Goal: Task Accomplishment & Management: Use online tool/utility

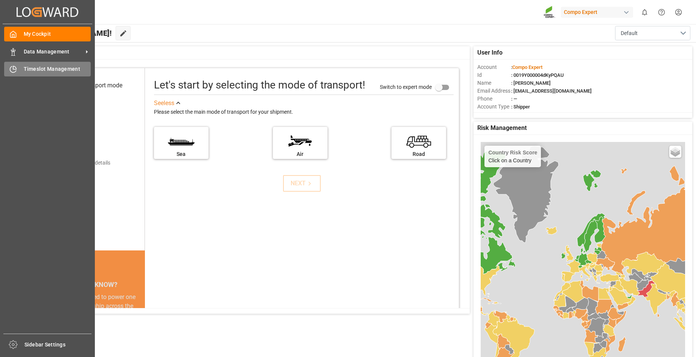
click at [28, 71] on span "Timeslot Management" at bounding box center [57, 69] width 67 height 8
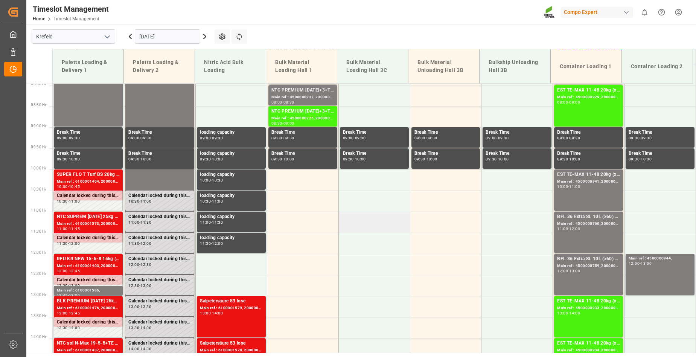
scroll to position [274, 0]
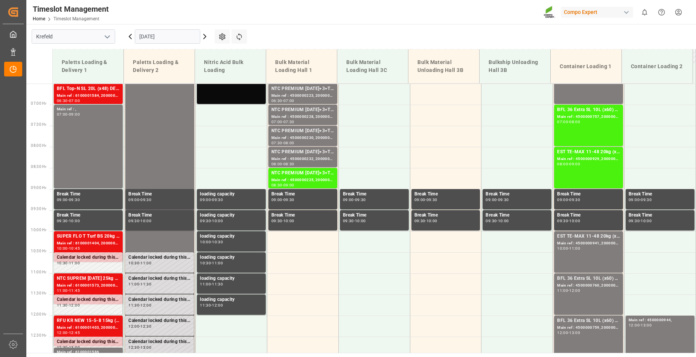
click at [188, 39] on input "[DATE]" at bounding box center [167, 36] width 65 height 14
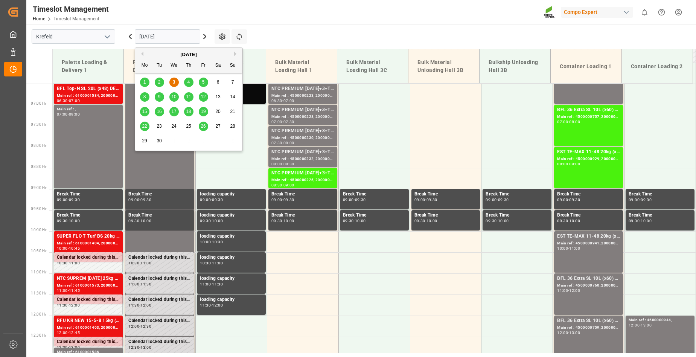
click at [189, 81] on span "4" at bounding box center [188, 81] width 3 height 5
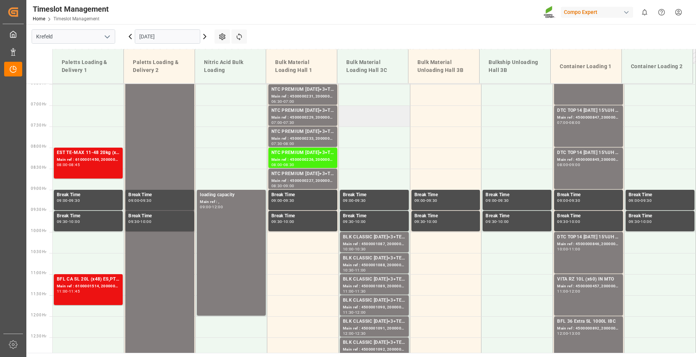
scroll to position [236, 0]
